Goal: Task Accomplishment & Management: Use online tool/utility

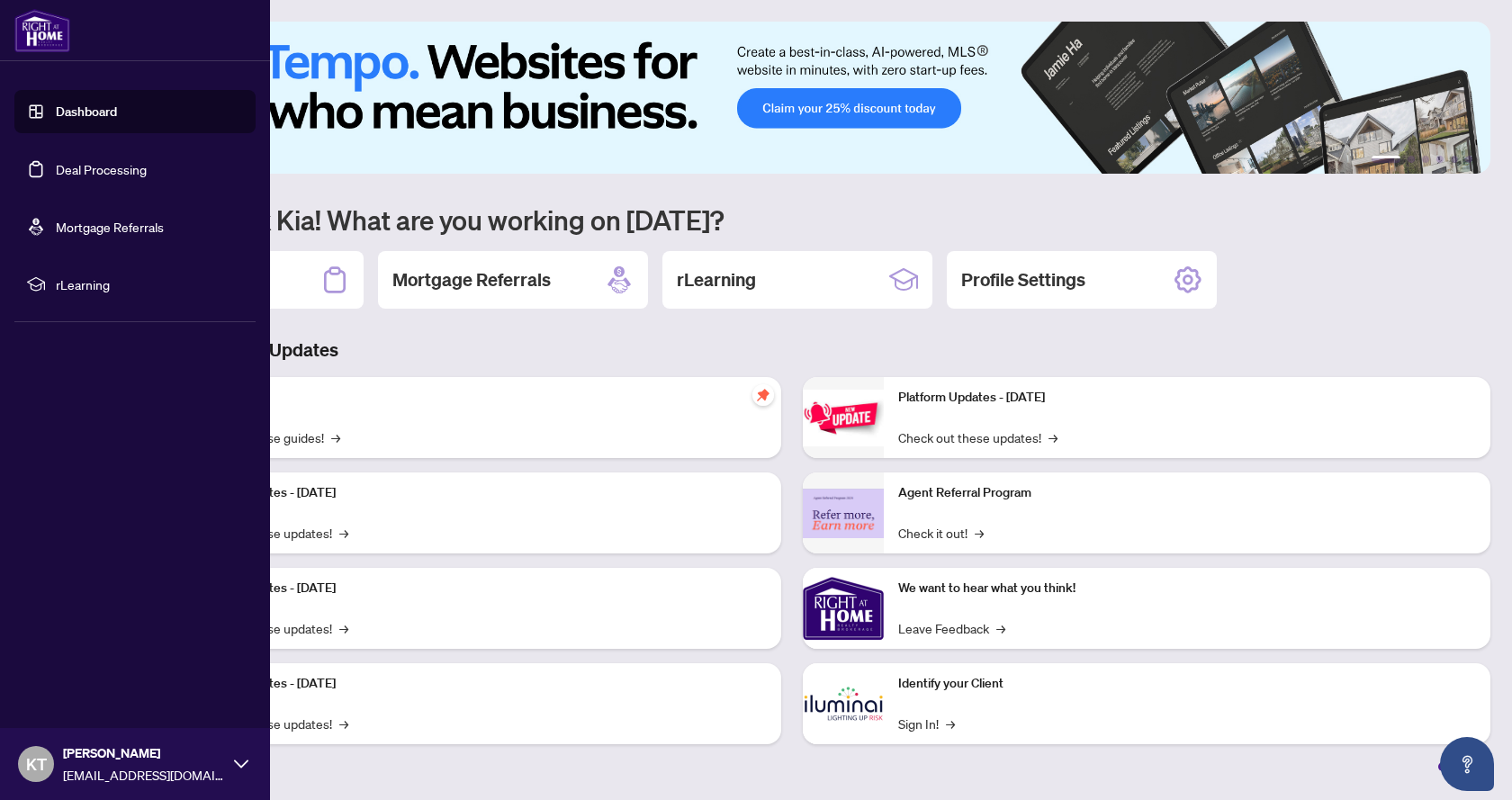
click at [71, 172] on link "Deal Processing" at bounding box center [101, 169] width 91 height 16
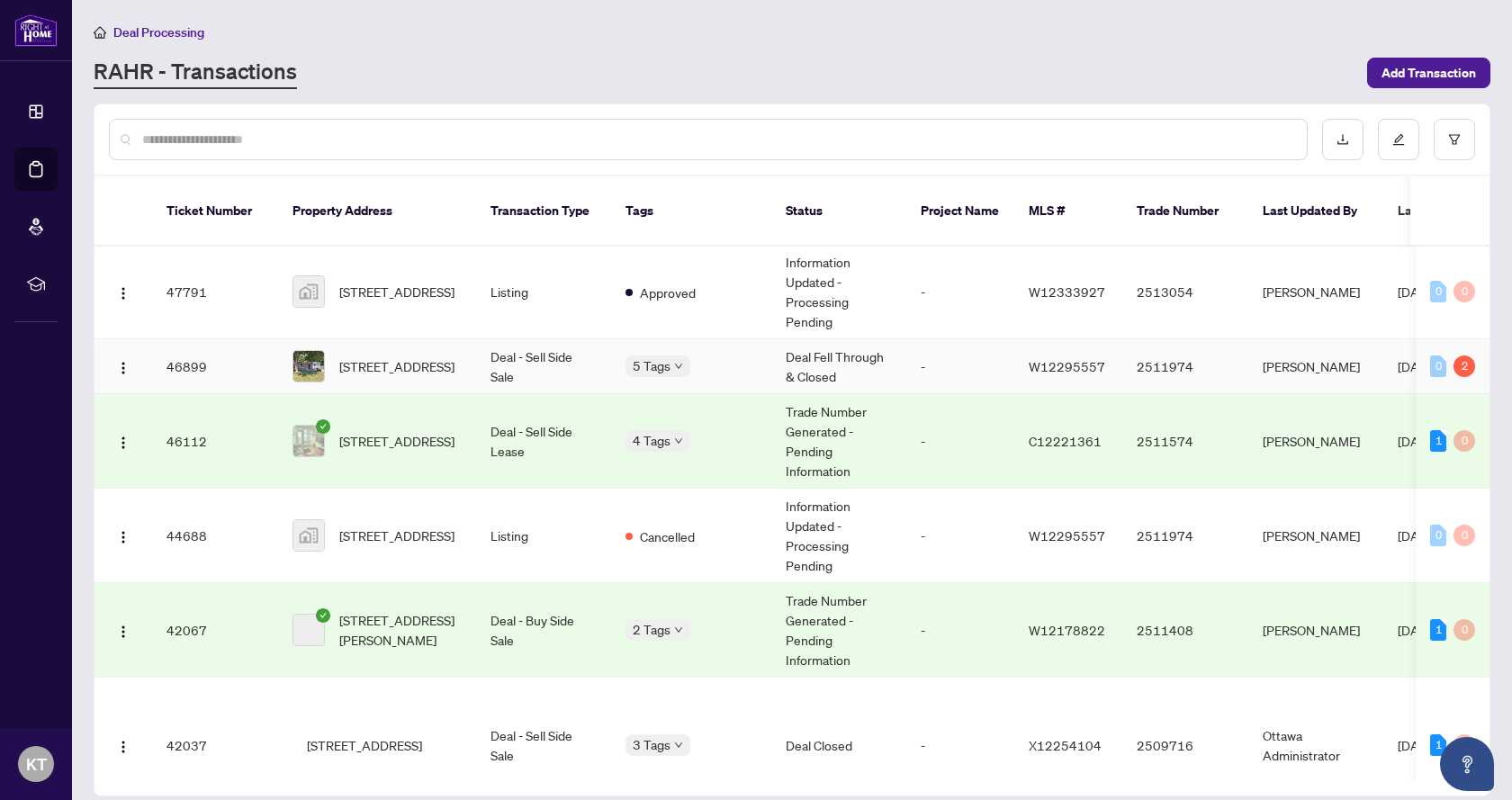
scroll to position [360, 0]
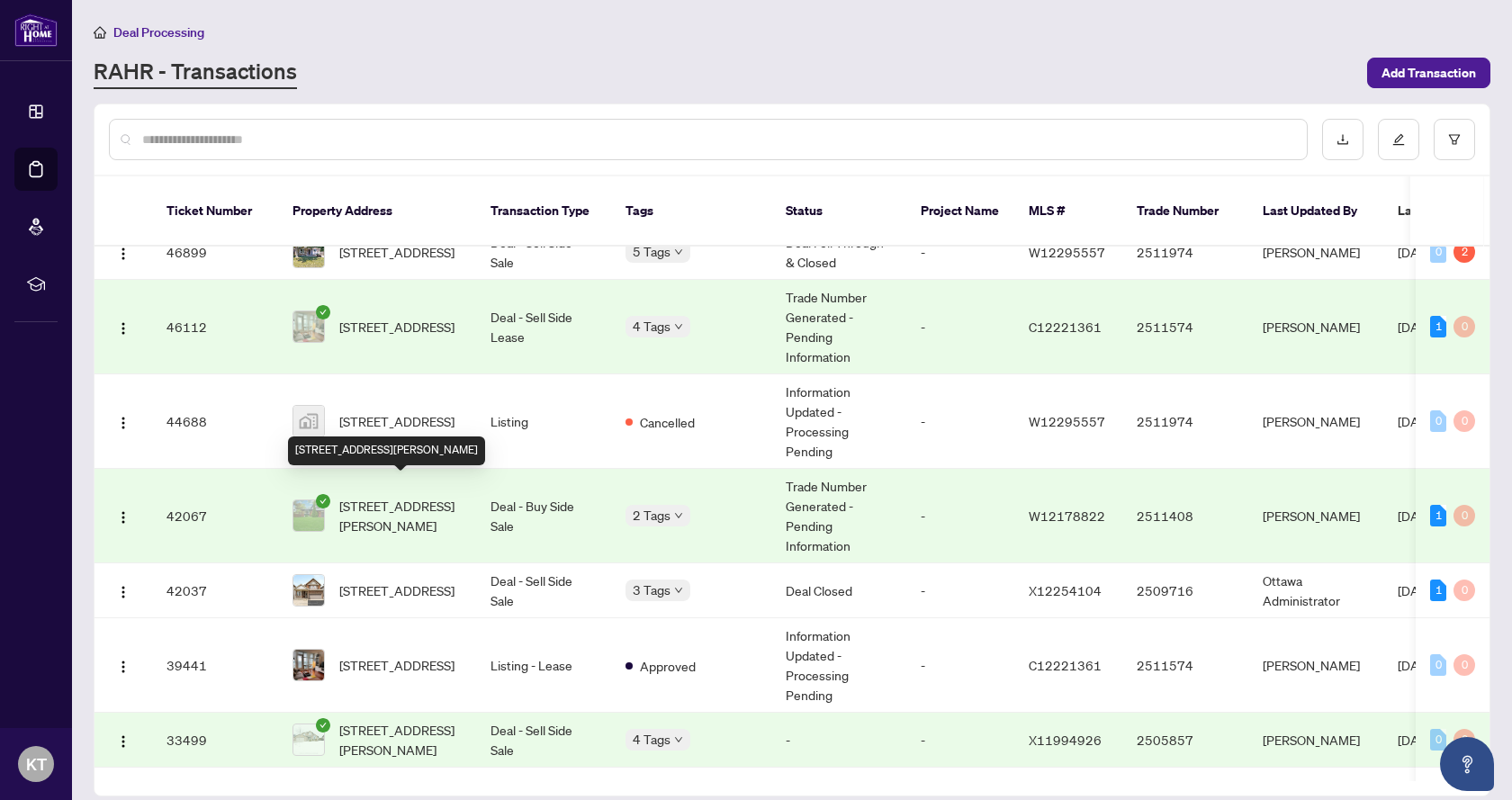
click at [399, 496] on span "[STREET_ADDRESS][PERSON_NAME]" at bounding box center [400, 515] width 122 height 40
